Goal: Task Accomplishment & Management: Complete application form

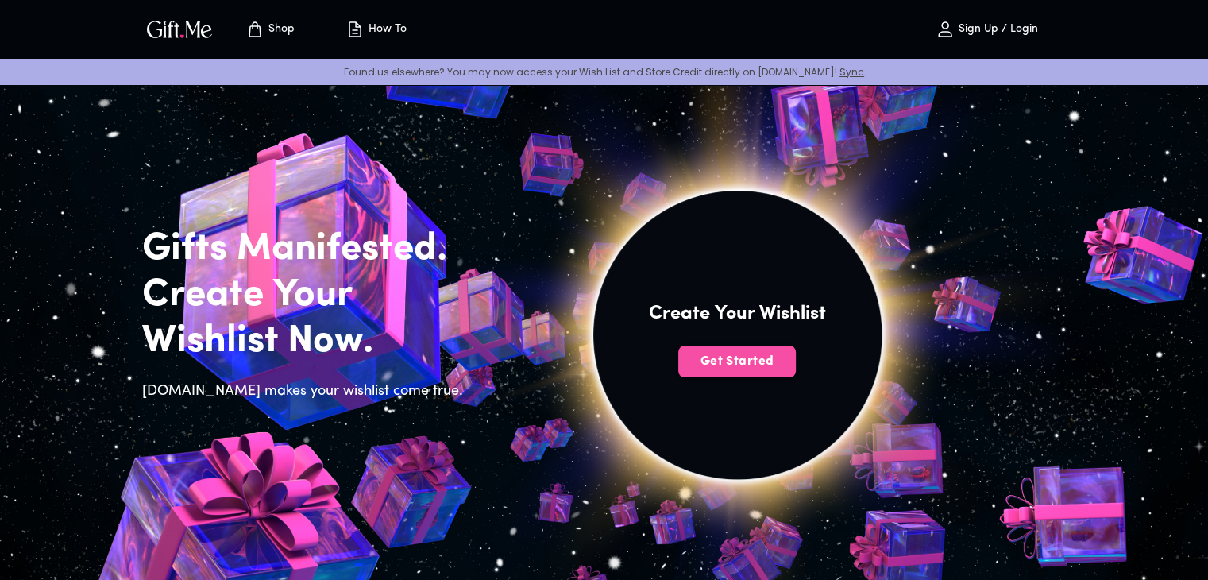
click at [718, 363] on span "Get Started" at bounding box center [737, 361] width 118 height 17
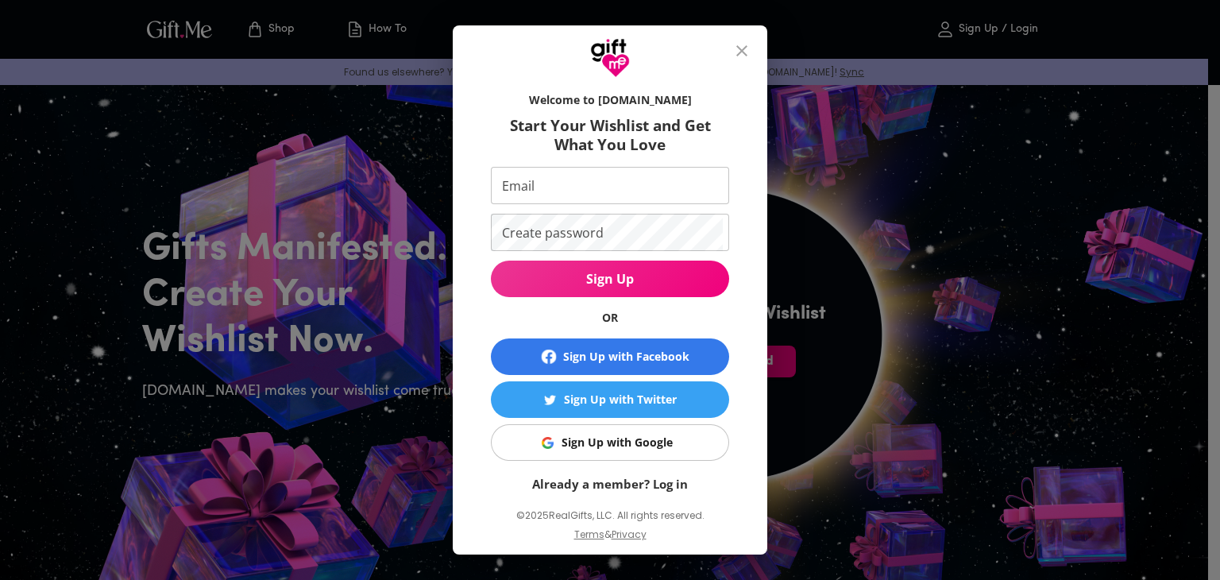
scroll to position [14, 0]
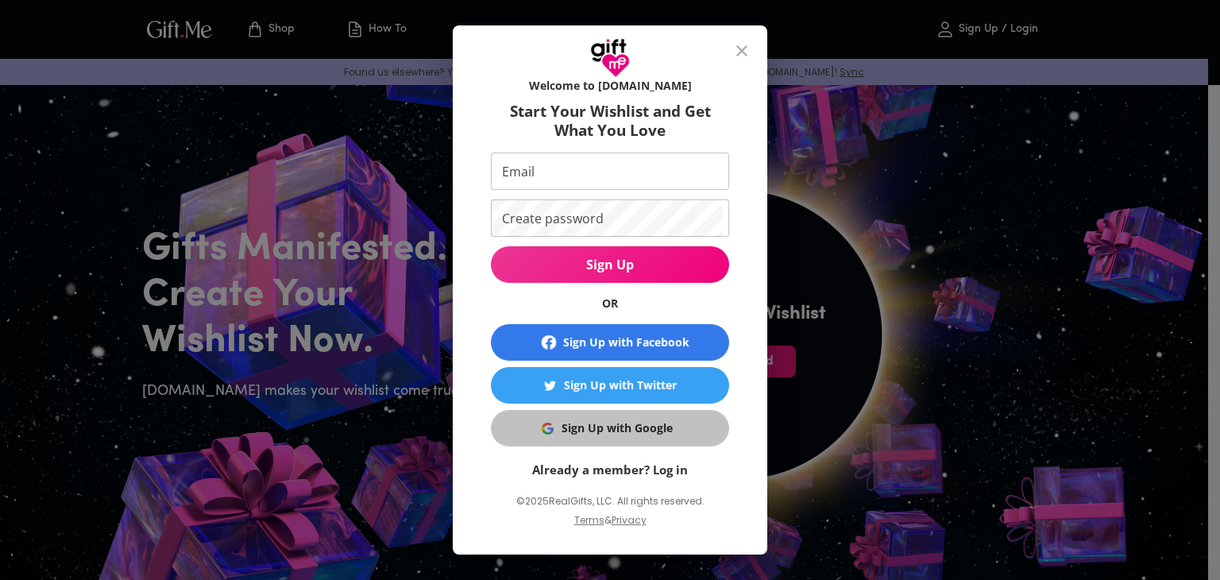
click at [649, 427] on div "Sign Up with Google" at bounding box center [616, 427] width 111 height 17
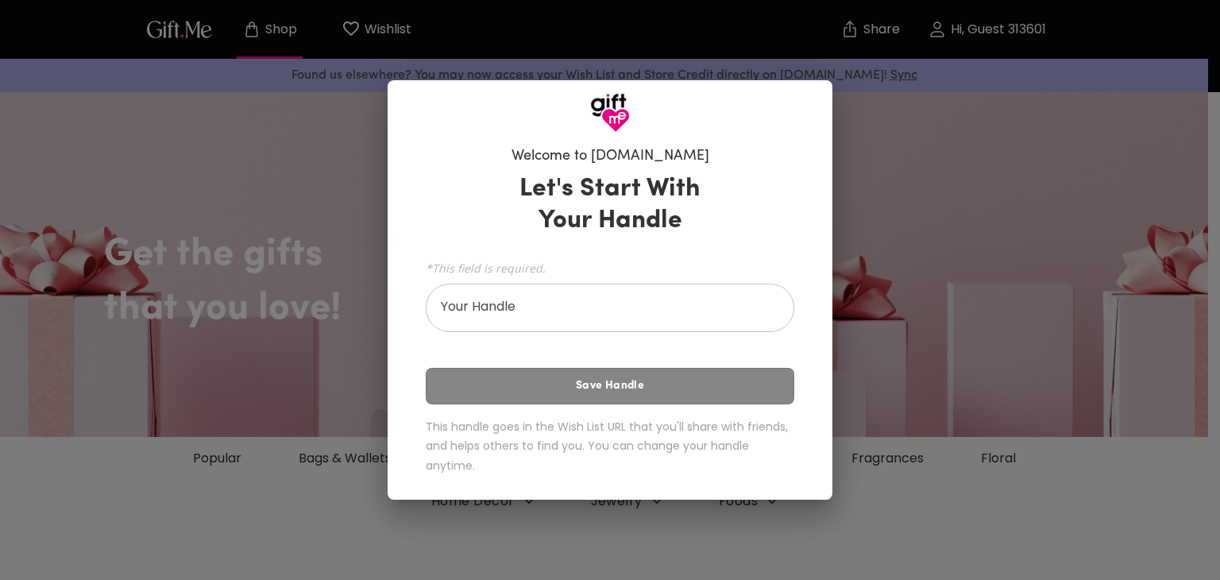
click at [686, 383] on div "Let's Start With Your Handle *This field is required. Your Handle Your Handle S…" at bounding box center [610, 327] width 368 height 322
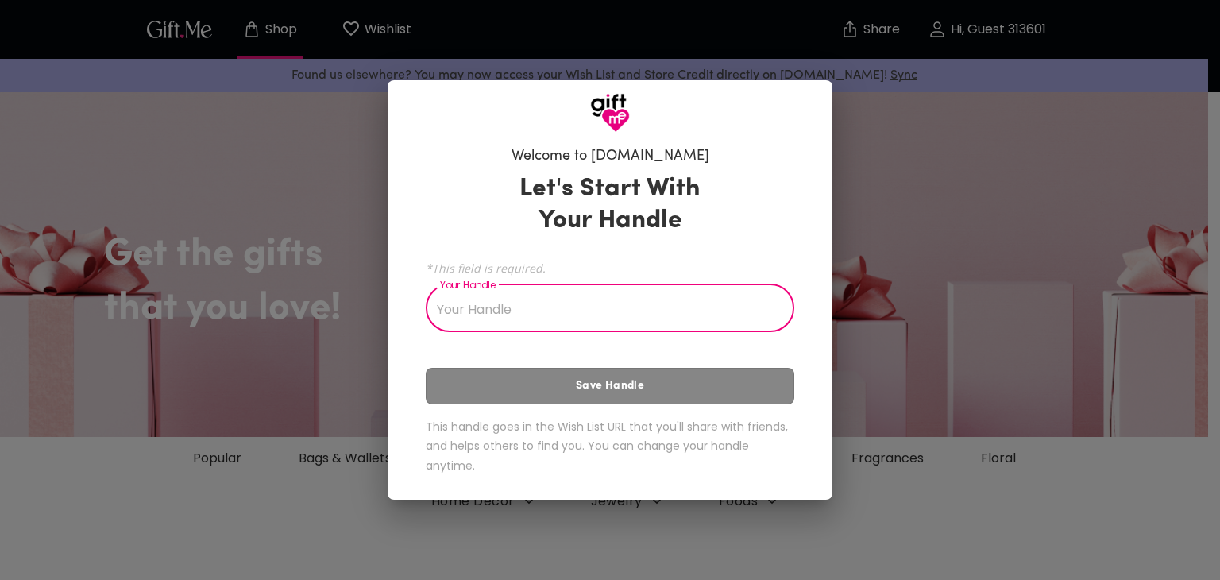
click at [681, 315] on input "Your Handle" at bounding box center [601, 309] width 351 height 44
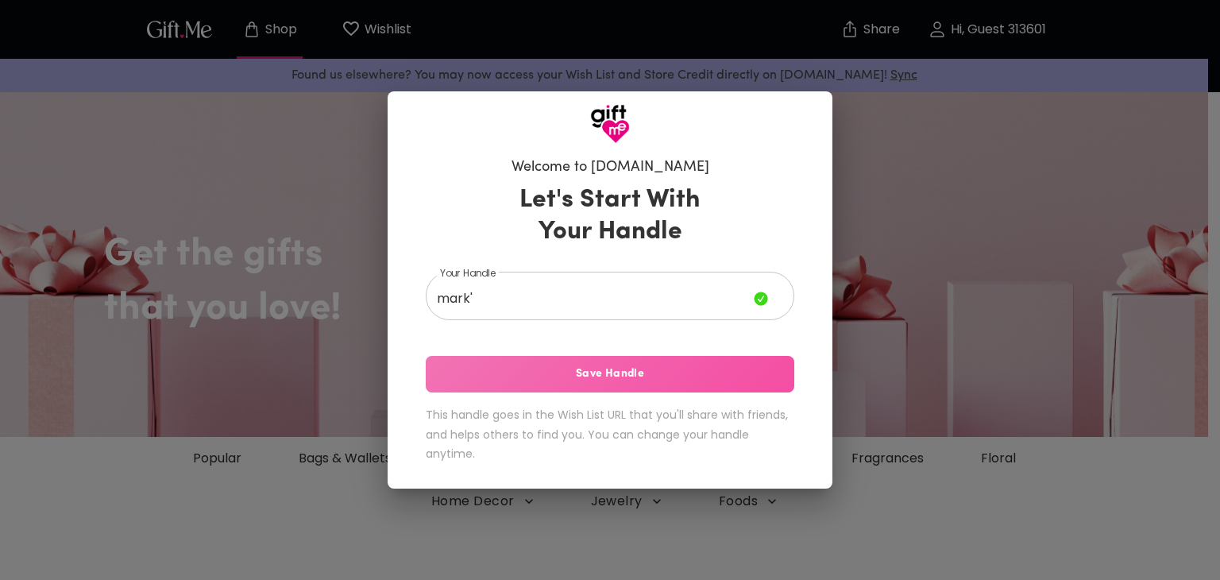
click at [654, 377] on span "Save Handle" at bounding box center [610, 373] width 368 height 17
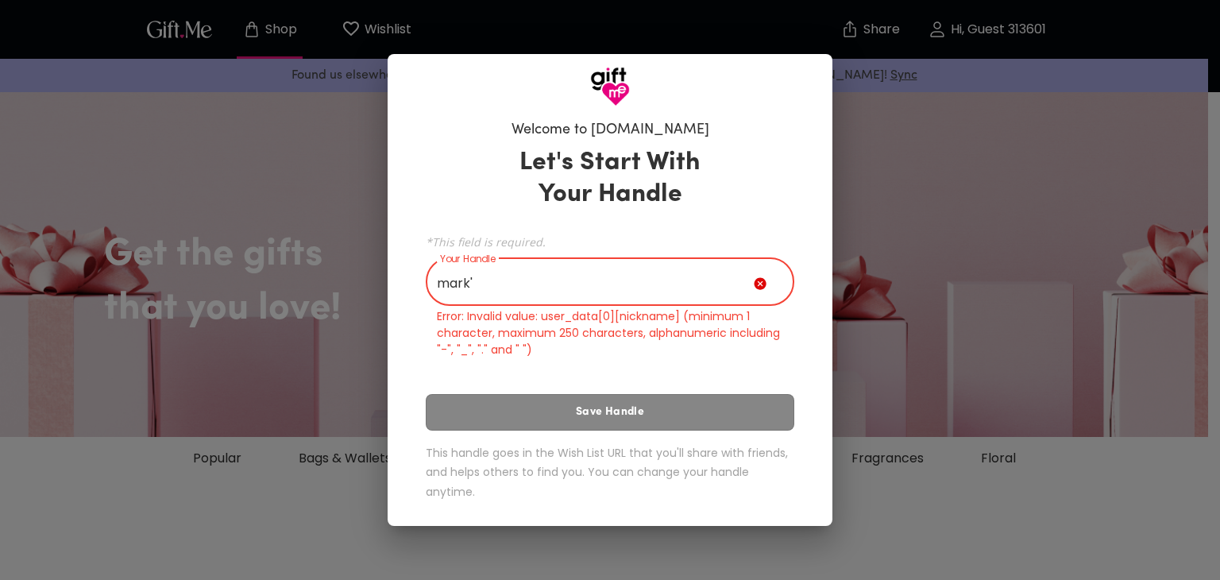
click at [641, 279] on input "mark'" at bounding box center [590, 283] width 328 height 44
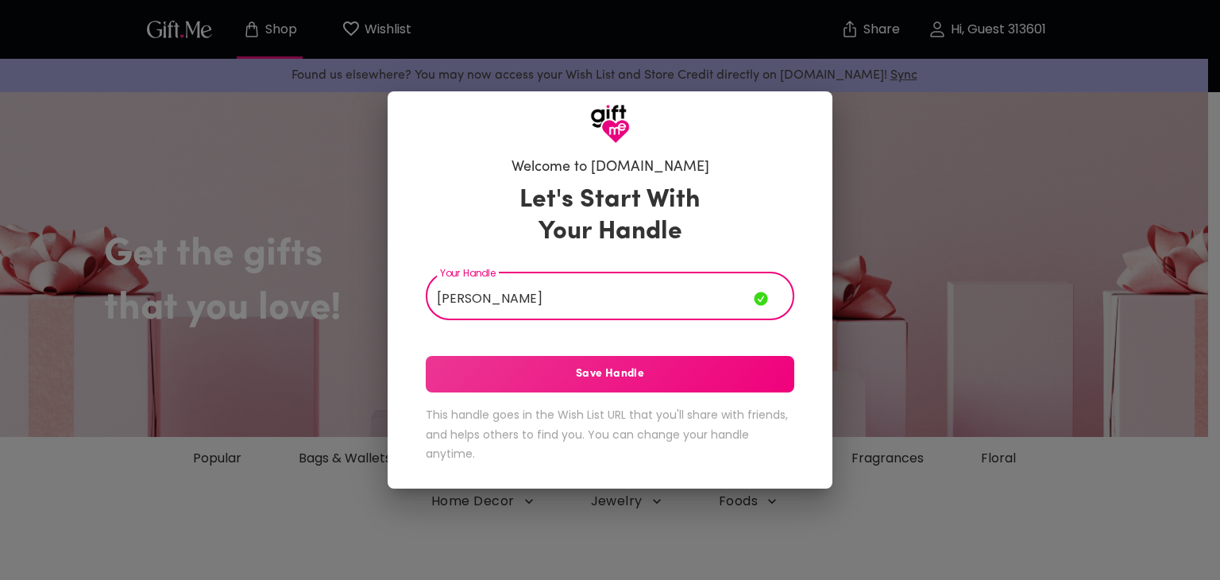
type input "mark jandel"
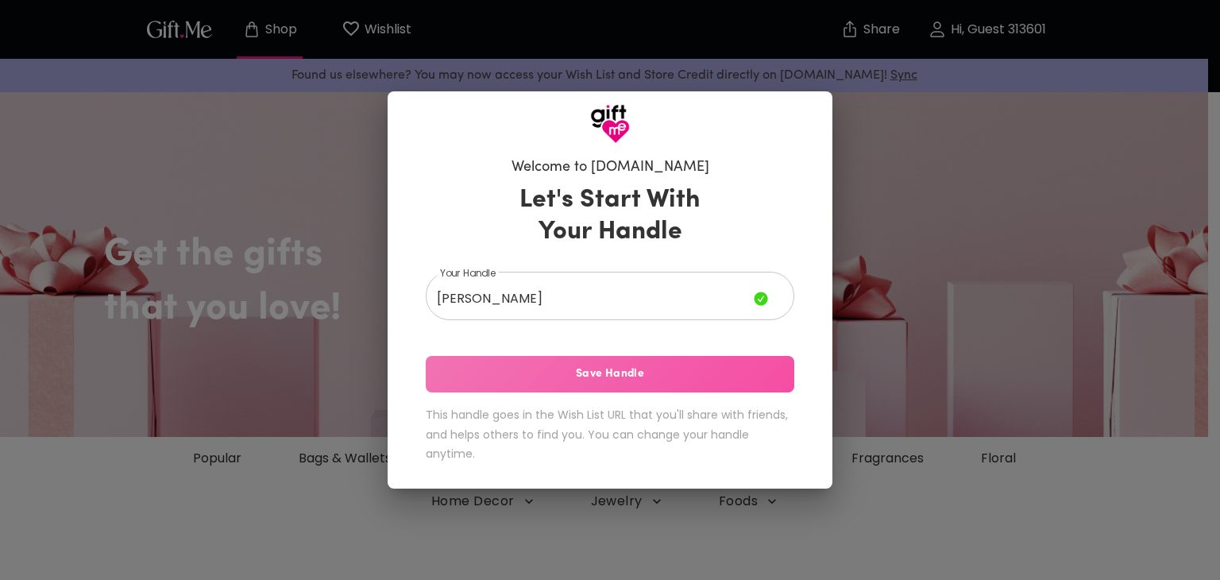
click at [612, 356] on button "Save Handle" at bounding box center [610, 374] width 368 height 37
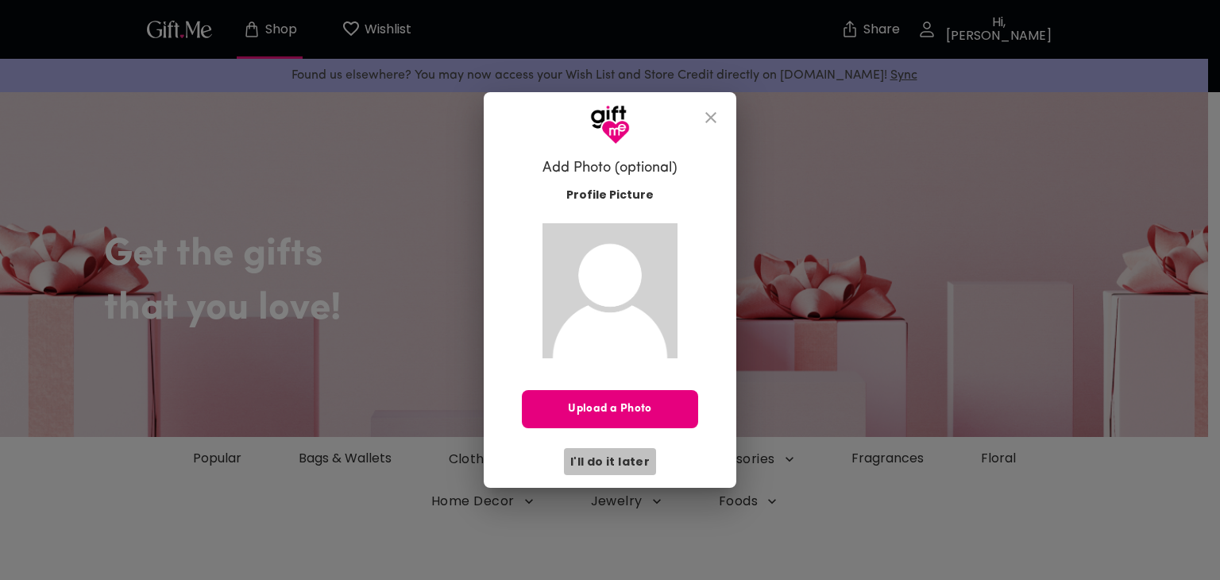
click at [627, 453] on span "I'll do it later" at bounding box center [609, 461] width 79 height 17
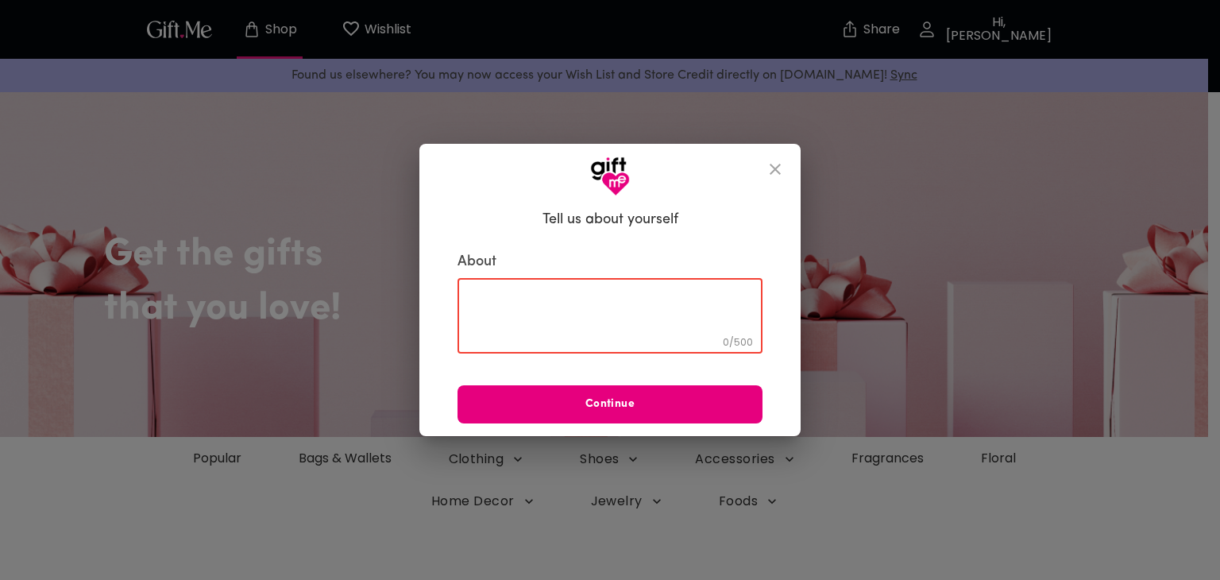
click at [667, 306] on textarea at bounding box center [610, 315] width 283 height 45
type textarea "funny"
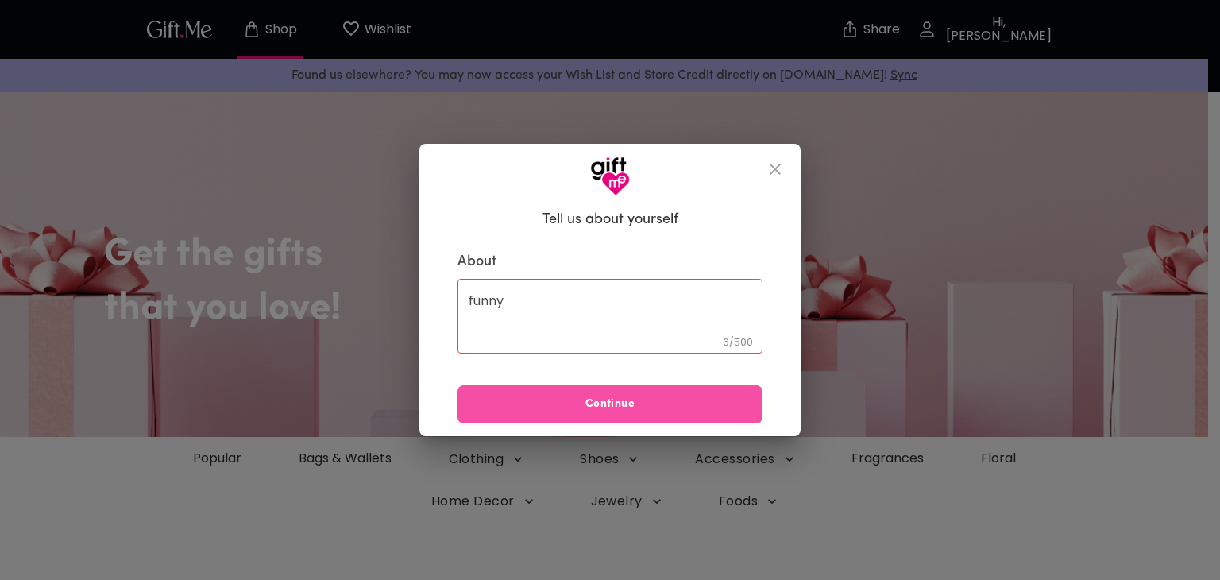
click at [654, 400] on span "Continue" at bounding box center [609, 403] width 305 height 17
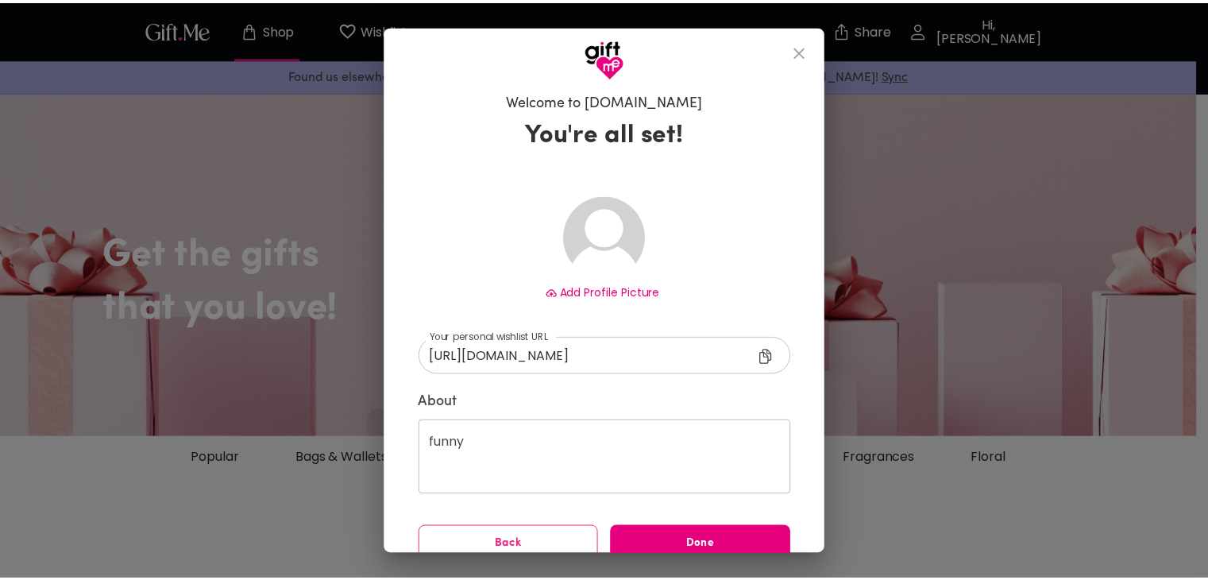
scroll to position [22, 0]
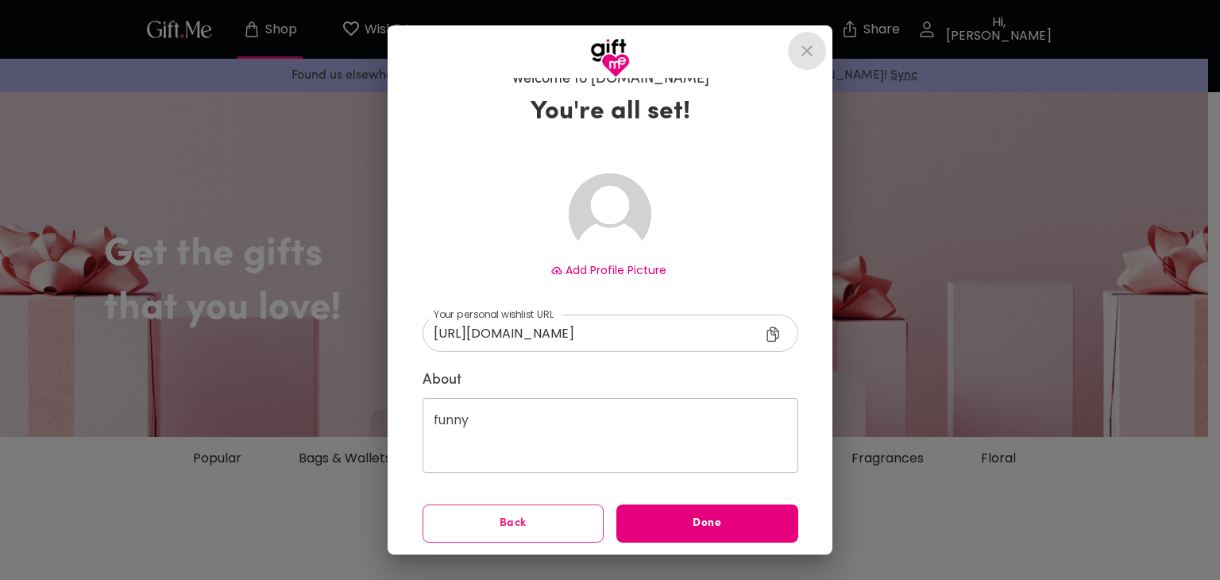
click at [816, 45] on icon "close" at bounding box center [806, 50] width 19 height 19
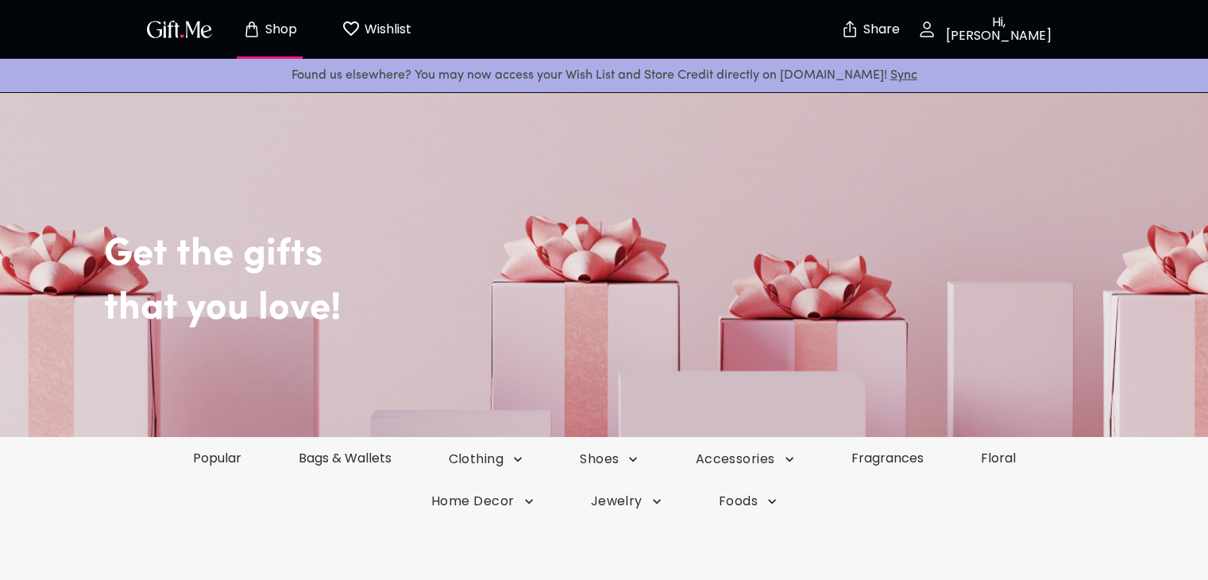
click at [333, 493] on div "Home Decor Jewelry Foods" at bounding box center [604, 500] width 1208 height 41
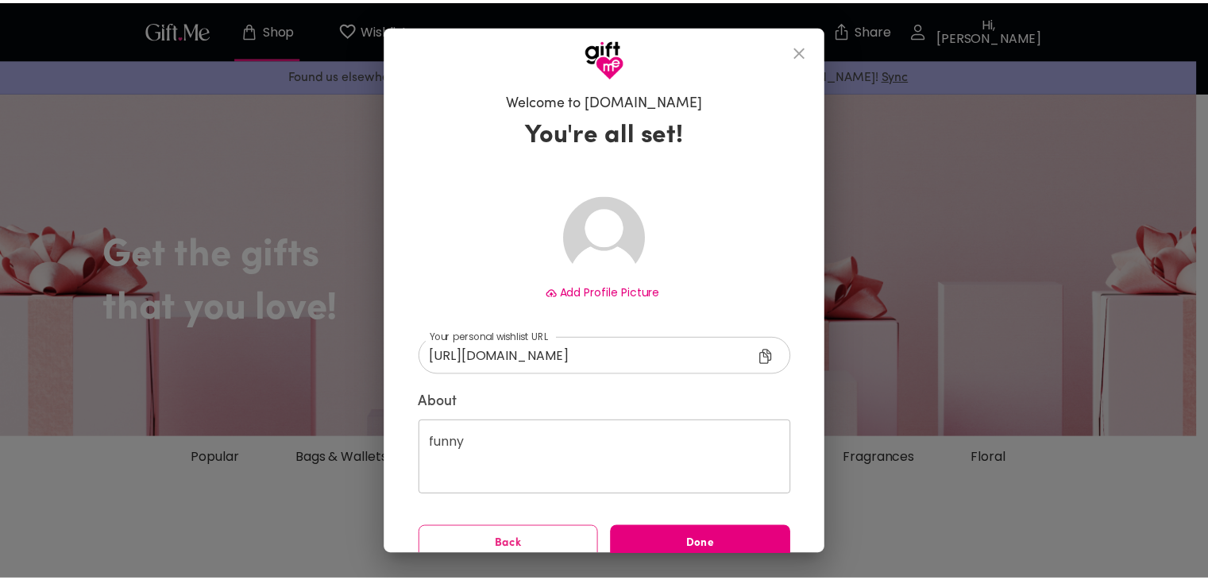
scroll to position [22, 0]
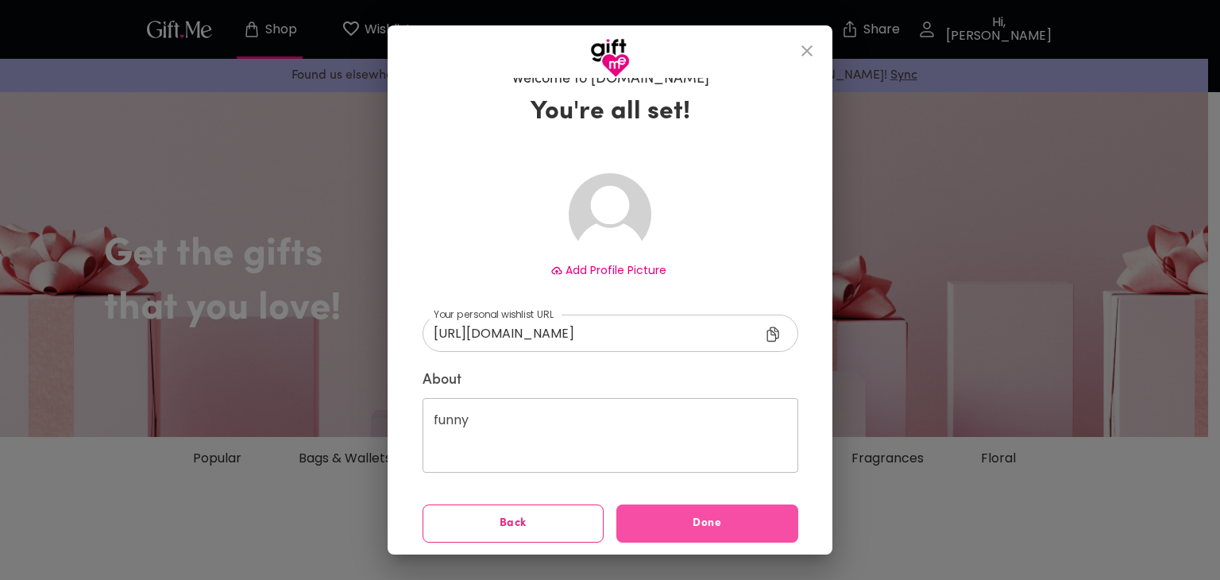
click at [660, 522] on span "Done" at bounding box center [707, 523] width 182 height 17
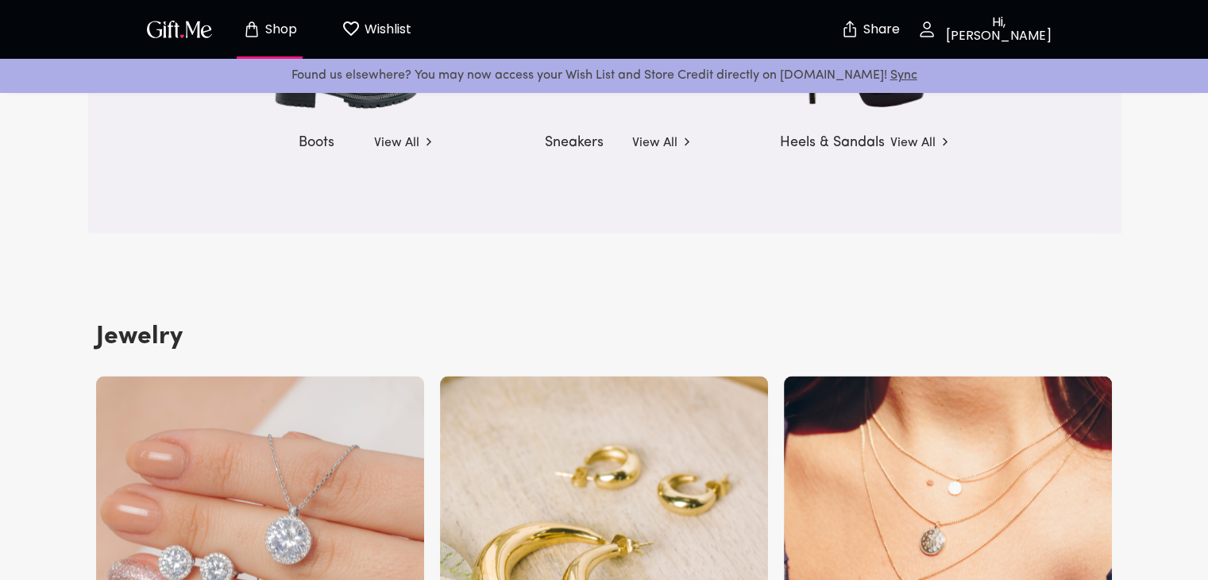
scroll to position [2537, 0]
click at [178, 24] on img "button" at bounding box center [179, 28] width 71 height 23
